Goal: Check status

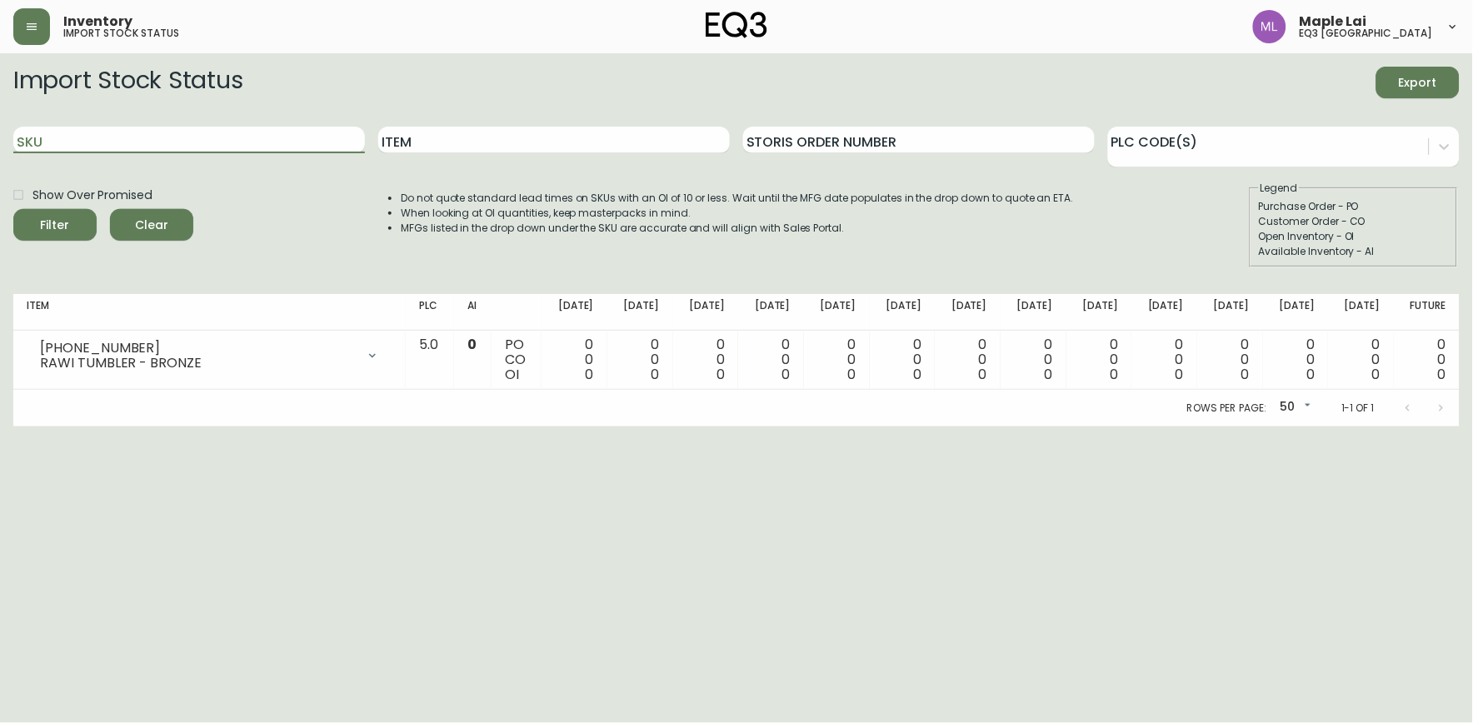
click at [139, 136] on input "SKU" at bounding box center [189, 140] width 352 height 27
click at [13, 209] on button "Filter" at bounding box center [54, 225] width 83 height 32
drag, startPoint x: 126, startPoint y: 142, endPoint x: -4, endPoint y: 115, distance: 132.7
click at [0, 115] on html "Inventory import stock status Maple Lai eq3 [GEOGRAPHIC_DATA] Import Stock Stat…" at bounding box center [736, 213] width 1473 height 427
paste input "05"
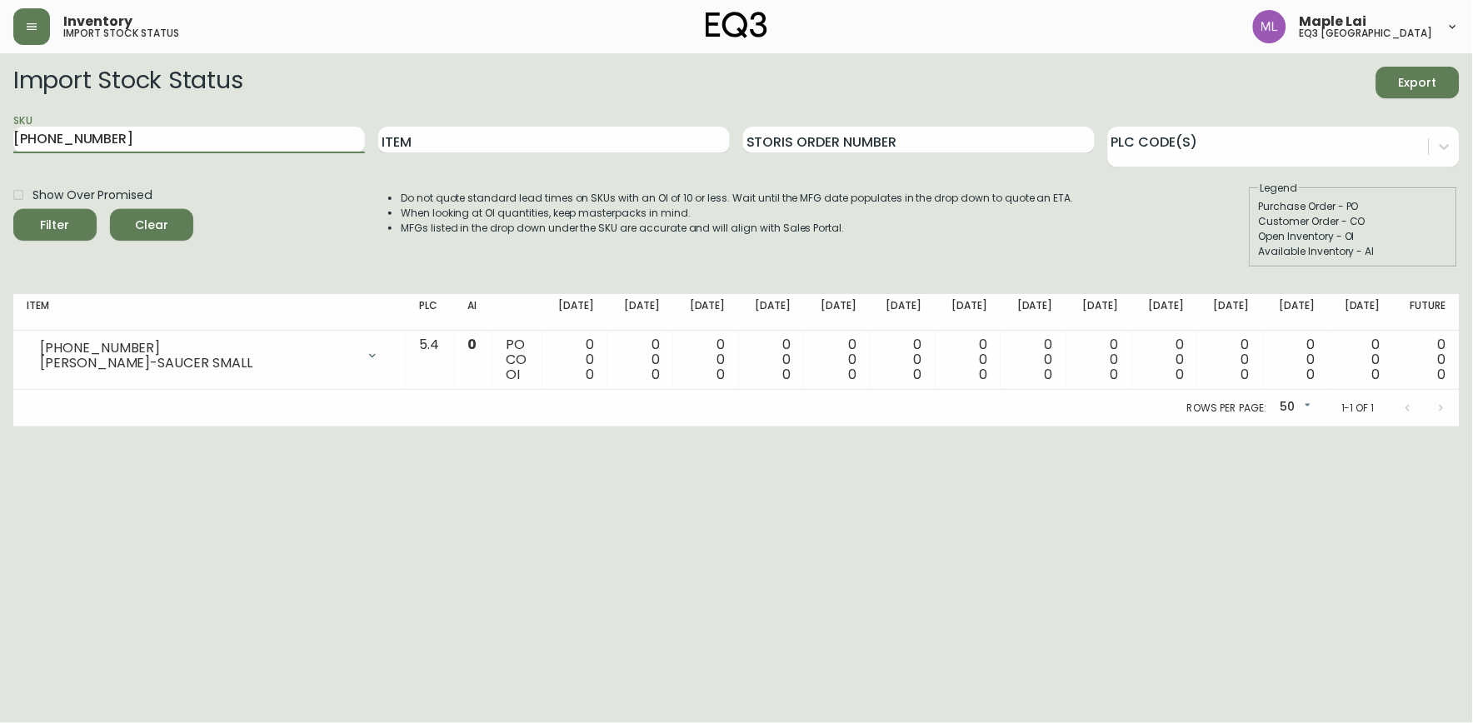
click at [13, 209] on button "Filter" at bounding box center [54, 225] width 83 height 32
type input "3"
paste input "[PHONE_NUMBER]"
type input "[PHONE_NUMBER]"
click at [13, 209] on button "Filter" at bounding box center [54, 225] width 83 height 32
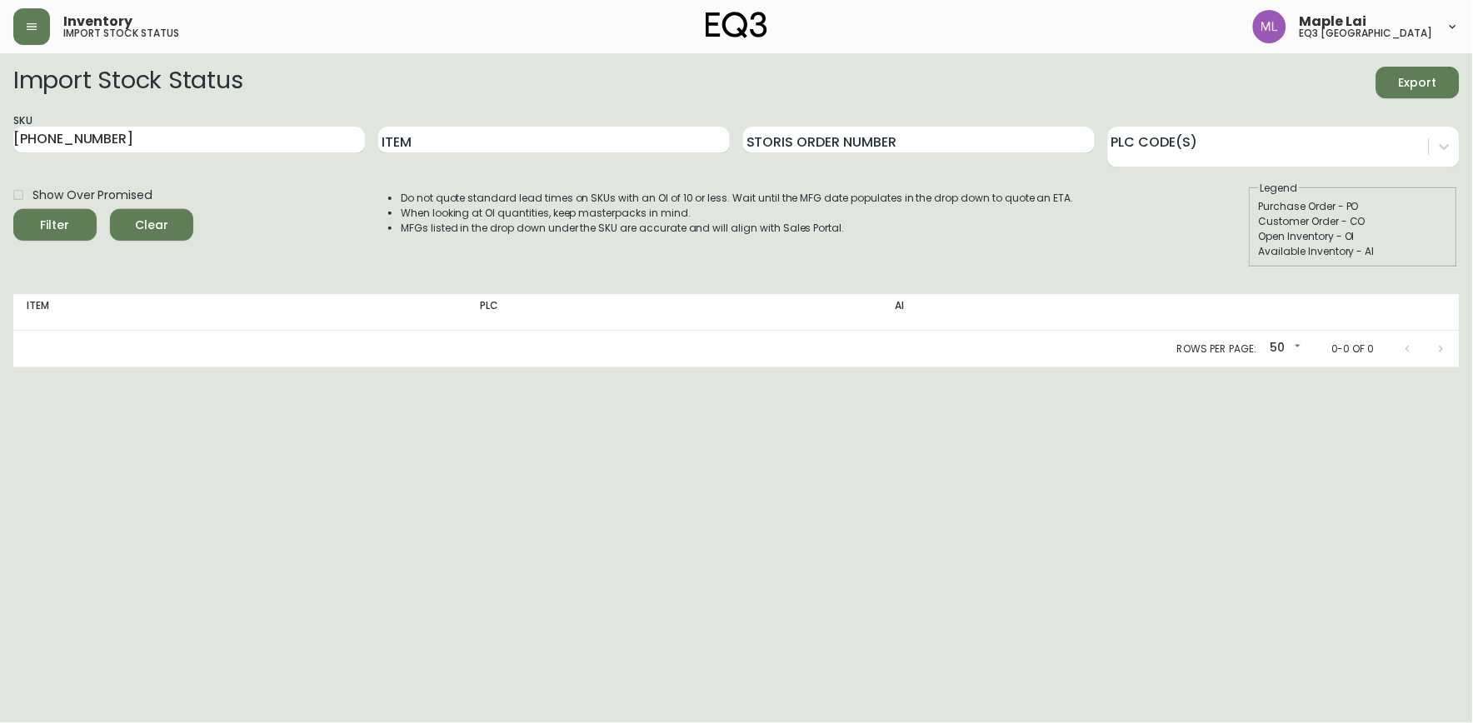
drag, startPoint x: 115, startPoint y: 120, endPoint x: -4, endPoint y: 148, distance: 122.3
click at [0, 148] on html "Inventory import stock status Maple Lai eq3 [GEOGRAPHIC_DATA] Import Stock Stat…" at bounding box center [736, 184] width 1473 height 368
drag, startPoint x: 113, startPoint y: 137, endPoint x: -2, endPoint y: 140, distance: 115.1
click at [0, 140] on html "Inventory import stock status Maple Lai eq3 [GEOGRAPHIC_DATA] Import Stock Stat…" at bounding box center [736, 184] width 1473 height 368
click at [192, 133] on input "SKU" at bounding box center [189, 140] width 352 height 27
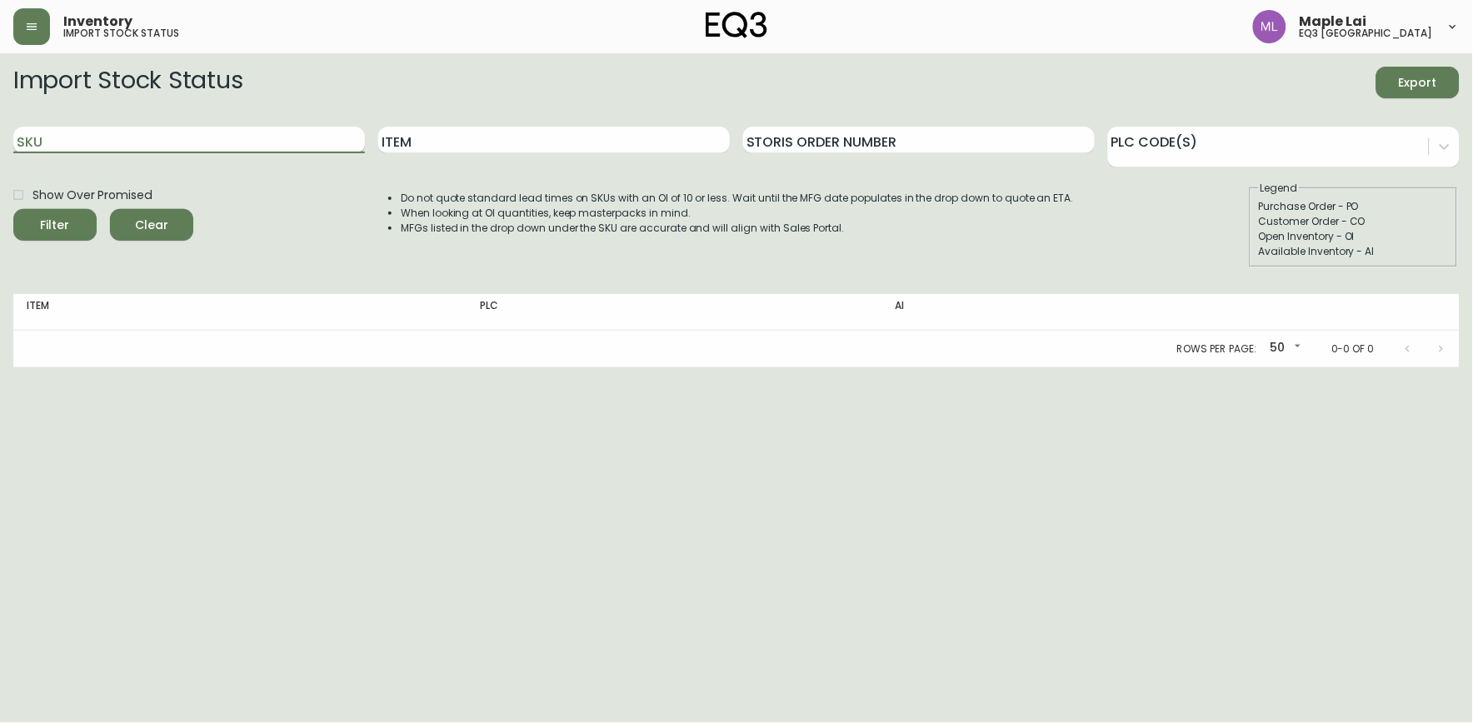
paste input "30144-04"
type input "30144-04"
click at [13, 209] on button "Filter" at bounding box center [54, 225] width 83 height 32
